Goal: Transaction & Acquisition: Purchase product/service

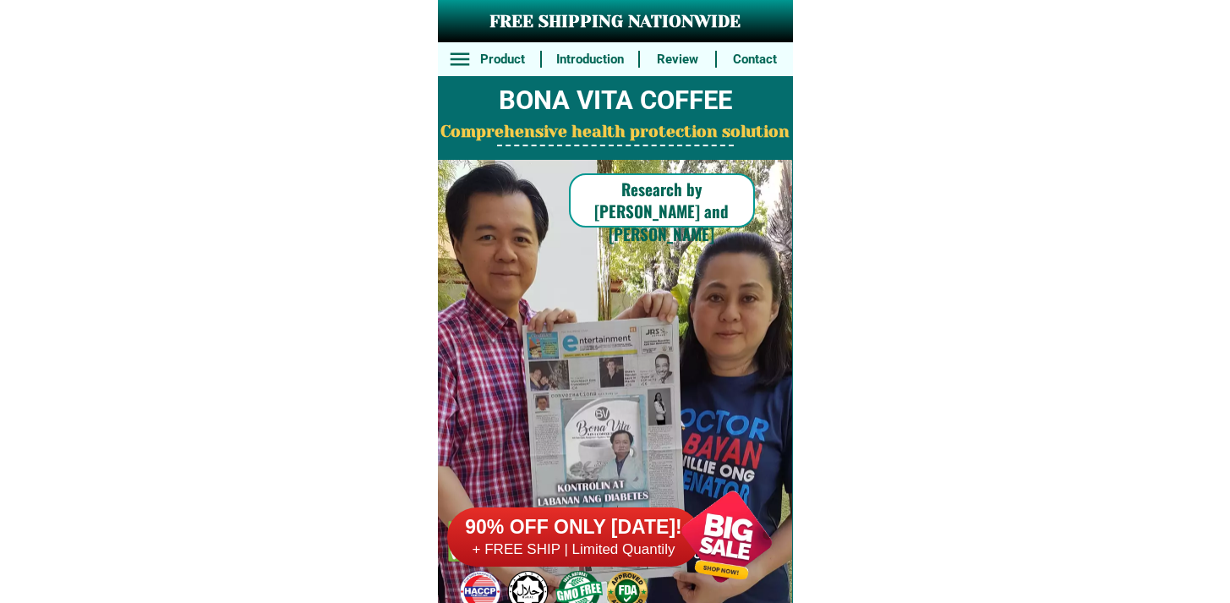
scroll to position [13137, 0]
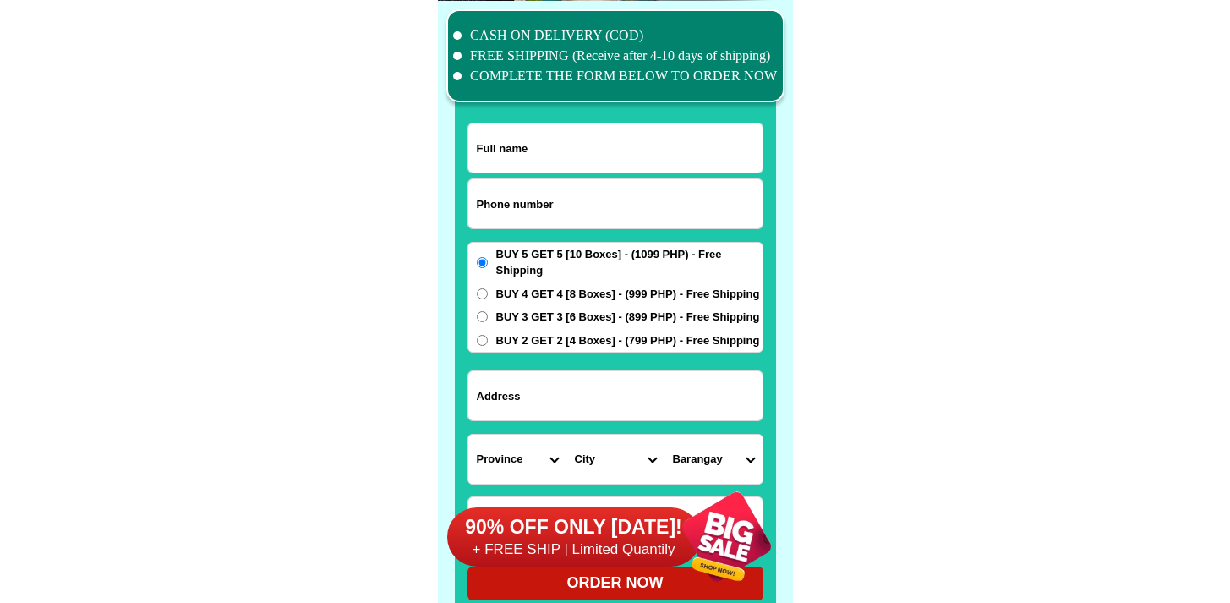
click at [590, 346] on span "BUY 2 GET 2 [4 Boxes] - (799 PHP) - Free Shipping" at bounding box center [628, 340] width 264 height 17
click at [488, 346] on input "BUY 2 GET 2 [4 Boxes] - (799 PHP) - Free Shipping" at bounding box center [482, 340] width 11 height 11
radio input "true"
click at [576, 384] on input "Input address" at bounding box center [615, 395] width 294 height 49
paste input "[STREET_ADDRESS][PERSON_NAME]. Zone 8"
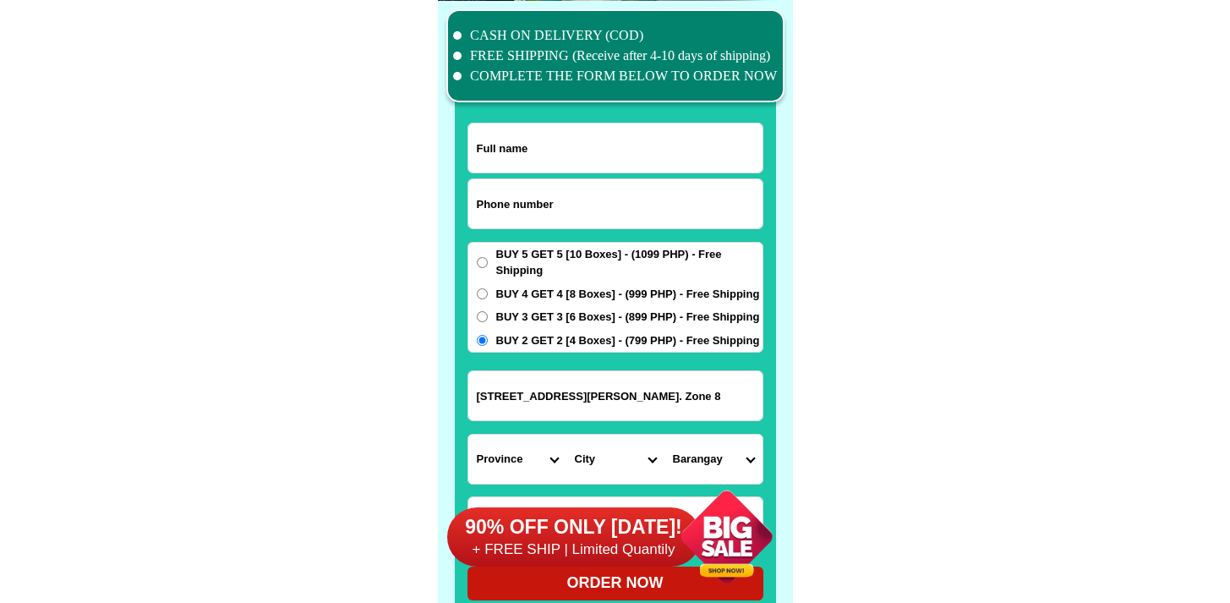
type input "[STREET_ADDRESS][PERSON_NAME]. Zone 8"
click at [519, 225] on input "Input phone_number" at bounding box center [615, 203] width 294 height 49
paste input "9274655625"
click at [499, 220] on input "09274655625" at bounding box center [615, 203] width 294 height 49
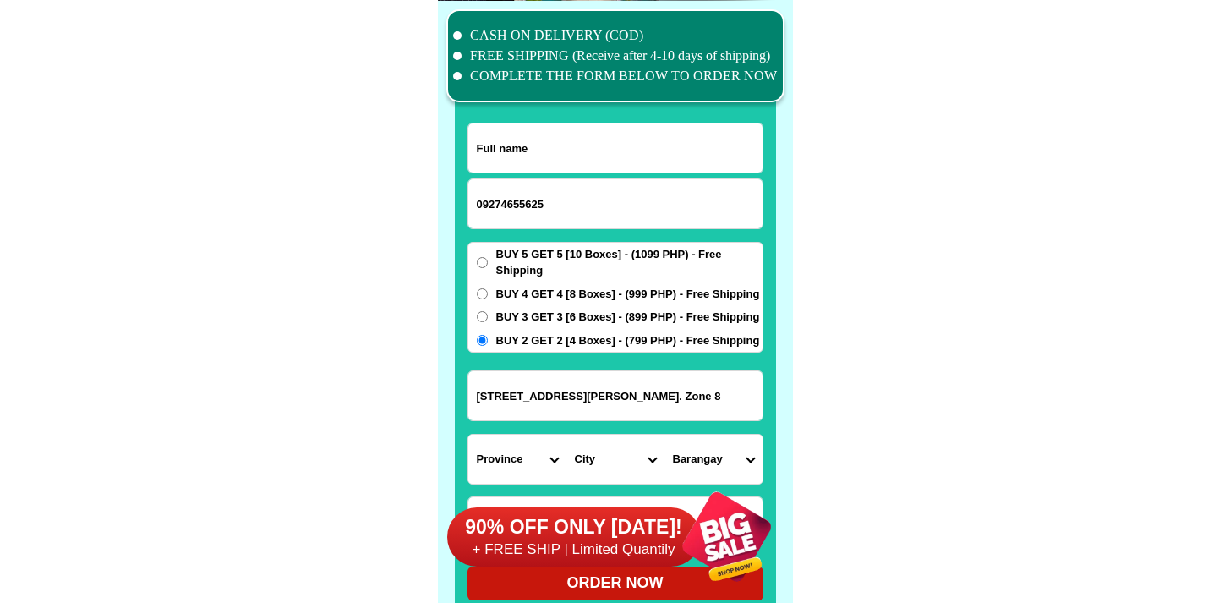
type input "09274655625"
click at [651, 161] on input "Input full_name" at bounding box center [615, 147] width 294 height 49
paste input "bRGY 82. Zone 8"
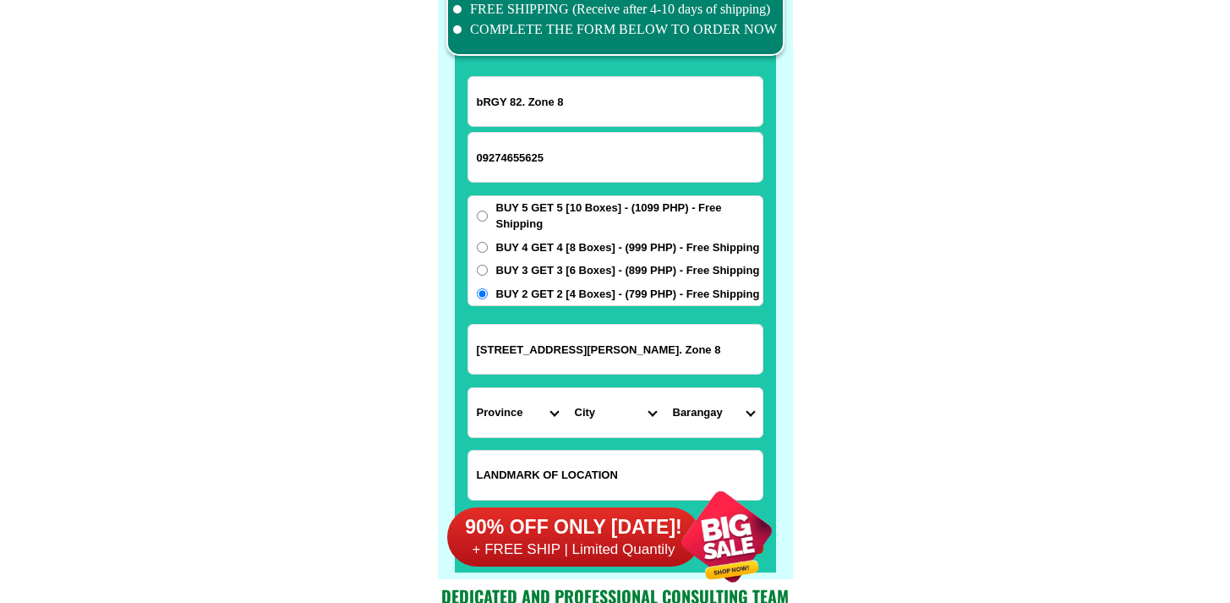
scroll to position [13352, 0]
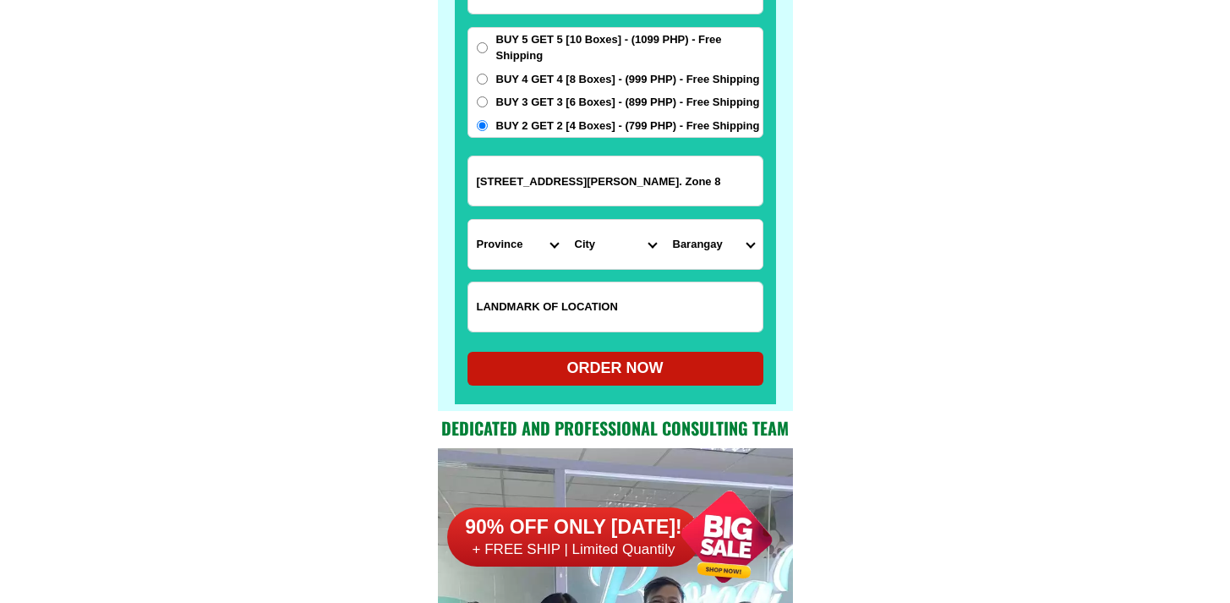
type input "bRGY 82. Zone 8"
click at [519, 246] on select "Province [GEOGRAPHIC_DATA] [GEOGRAPHIC_DATA] [GEOGRAPHIC_DATA] [GEOGRAPHIC_DATA…" at bounding box center [517, 244] width 98 height 49
select select "63_219"
click at [468, 220] on select "Province [GEOGRAPHIC_DATA] [GEOGRAPHIC_DATA] [GEOGRAPHIC_DATA] [GEOGRAPHIC_DATA…" at bounding box center [517, 244] width 98 height 49
click at [602, 259] on select "City [GEOGRAPHIC_DATA] [GEOGRAPHIC_DATA] [GEOGRAPHIC_DATA] [GEOGRAPHIC_DATA]-ci…" at bounding box center [615, 244] width 98 height 49
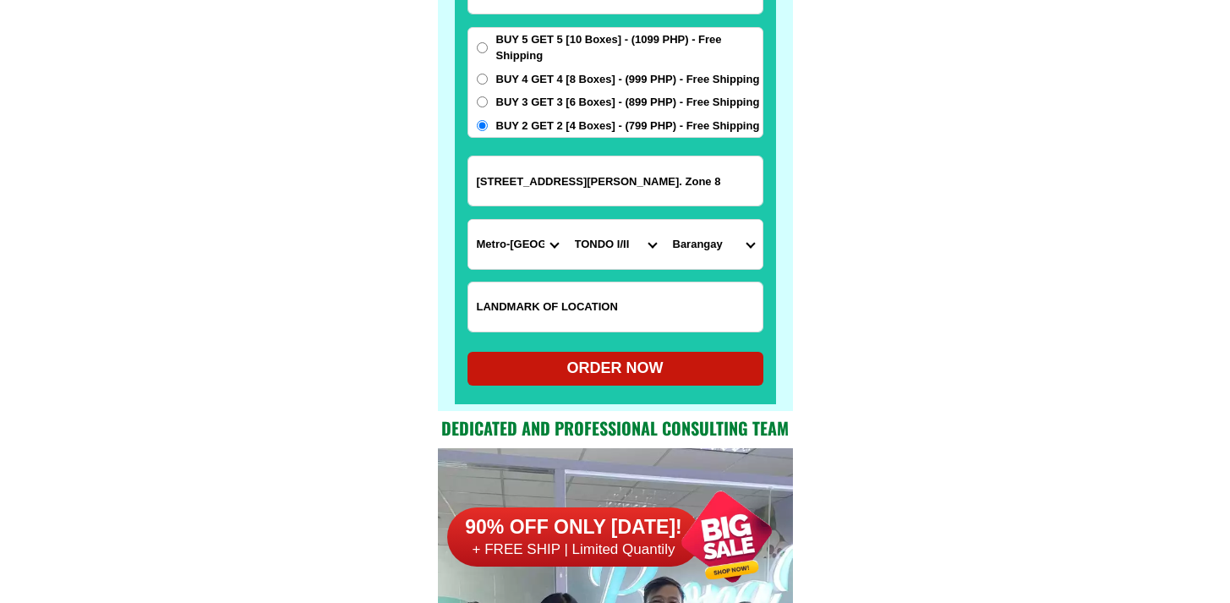
click at [566, 220] on select "City [GEOGRAPHIC_DATA] [GEOGRAPHIC_DATA] [GEOGRAPHIC_DATA] [GEOGRAPHIC_DATA]-ci…" at bounding box center [615, 244] width 98 height 49
click at [739, 245] on select "[GEOGRAPHIC_DATA]" at bounding box center [713, 244] width 98 height 49
click at [614, 243] on select "City [GEOGRAPHIC_DATA] [GEOGRAPHIC_DATA] [GEOGRAPHIC_DATA] [GEOGRAPHIC_DATA]-ci…" at bounding box center [615, 244] width 98 height 49
select select "63_2195470"
click at [566, 220] on select "City [GEOGRAPHIC_DATA] [GEOGRAPHIC_DATA] [GEOGRAPHIC_DATA] [GEOGRAPHIC_DATA]-ci…" at bounding box center [615, 244] width 98 height 49
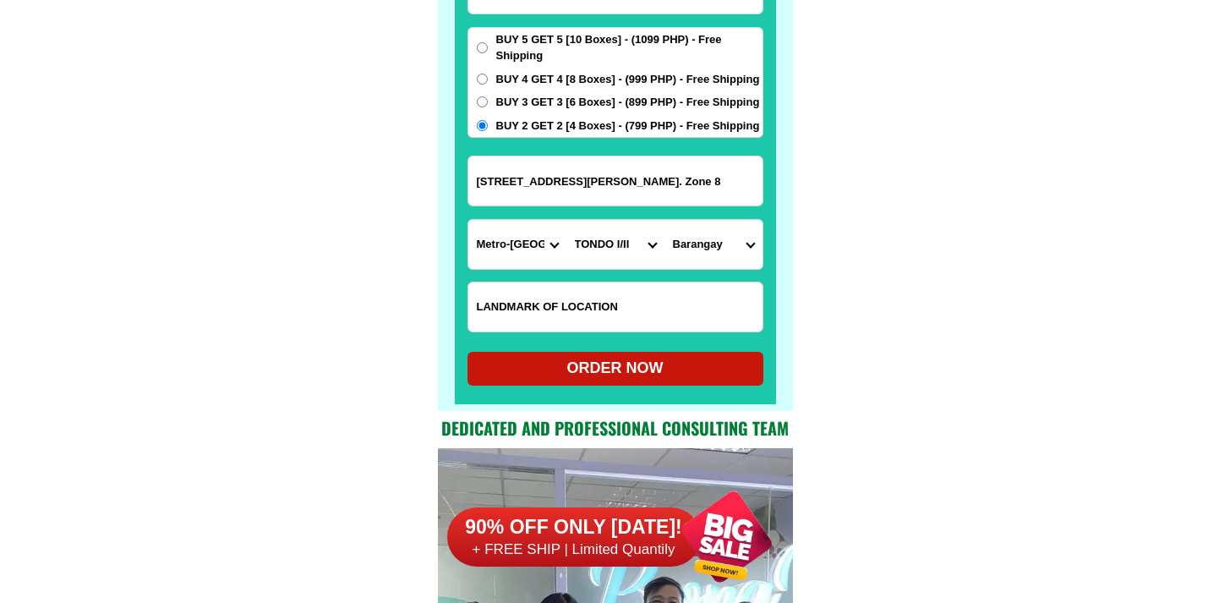
click at [718, 245] on select "[GEOGRAPHIC_DATA]" at bounding box center [713, 244] width 98 height 49
select select "63_2195470123"
click at [664, 220] on select "[GEOGRAPHIC_DATA]" at bounding box center [713, 244] width 98 height 49
click at [684, 191] on input "[STREET_ADDRESS][PERSON_NAME]. Zone 8" at bounding box center [615, 180] width 294 height 49
click at [663, 43] on span "BUY 5 GET 5 [10 Boxes] - (1099 PHP) - Free Shipping" at bounding box center [629, 47] width 266 height 33
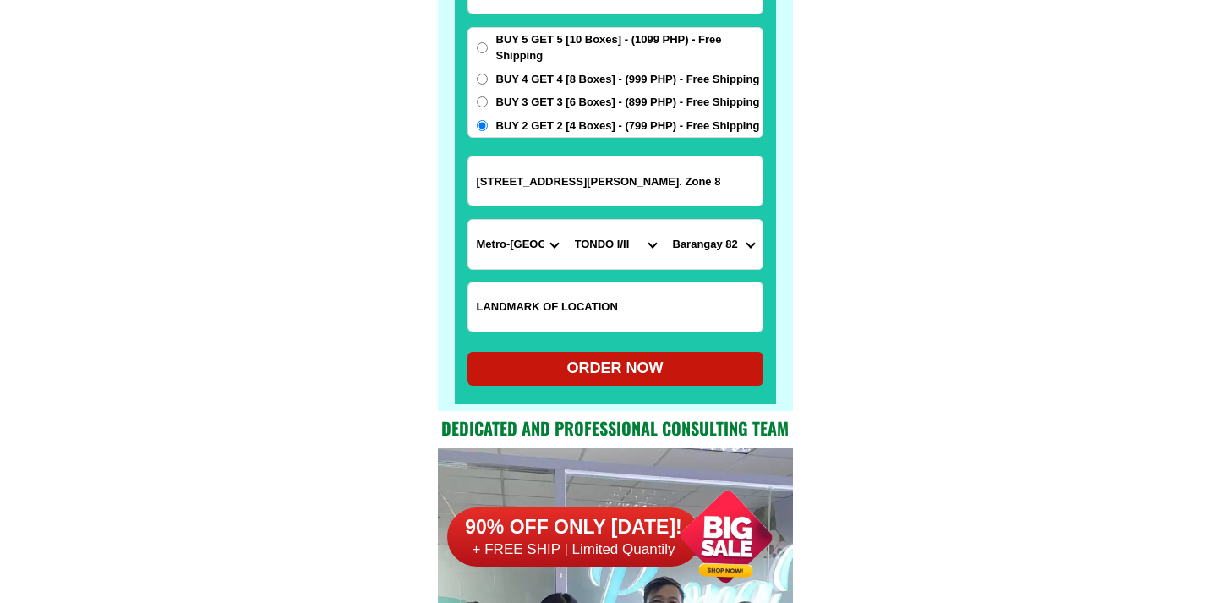
click at [488, 43] on input "BUY 5 GET 5 [10 Boxes] - (1099 PHP) - Free Shipping" at bounding box center [482, 47] width 11 height 11
radio input "true"
click at [656, 383] on div "ORDER NOW" at bounding box center [615, 369] width 296 height 34
type input "bRGY 82. Zone 8"
type input "[STREET_ADDRESS][PERSON_NAME]. Zone 8"
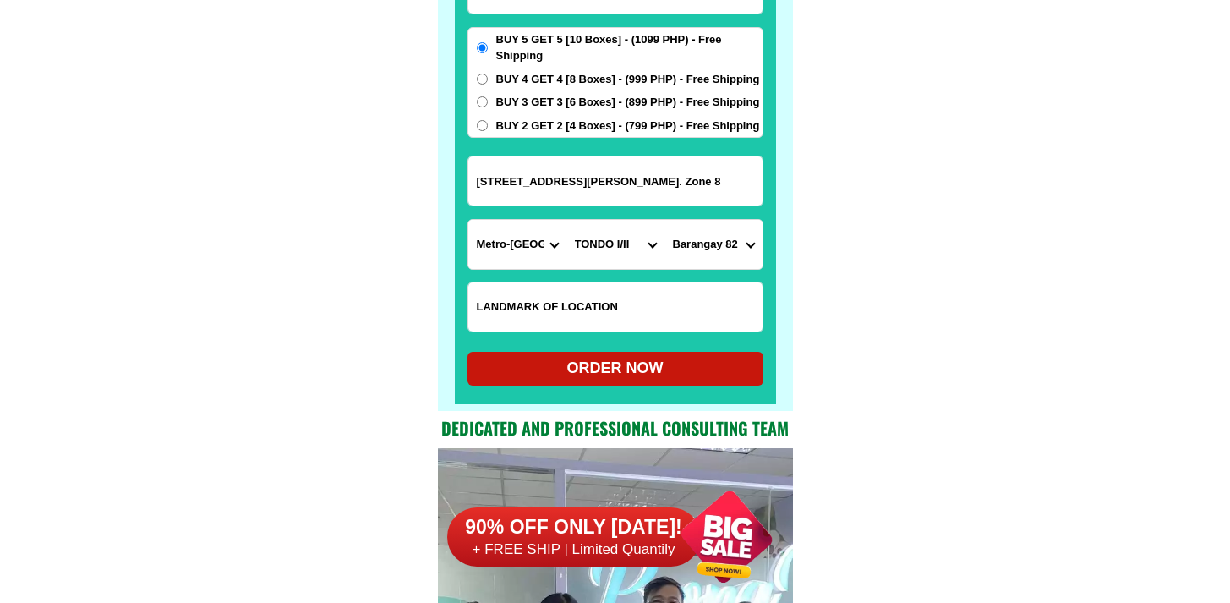
radio input "true"
